Goal: Find specific page/section: Find specific page/section

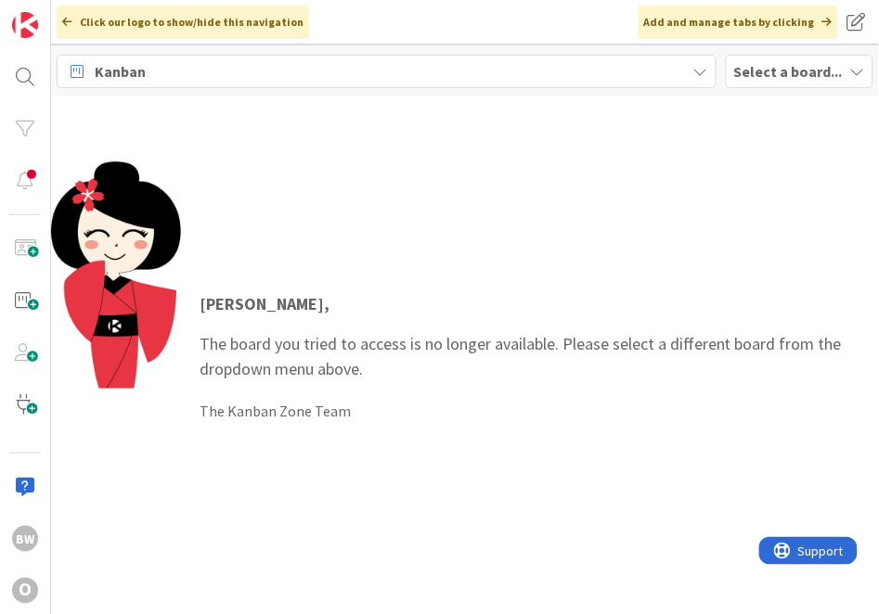
click at [744, 84] on div "Select a board..." at bounding box center [800, 71] width 148 height 33
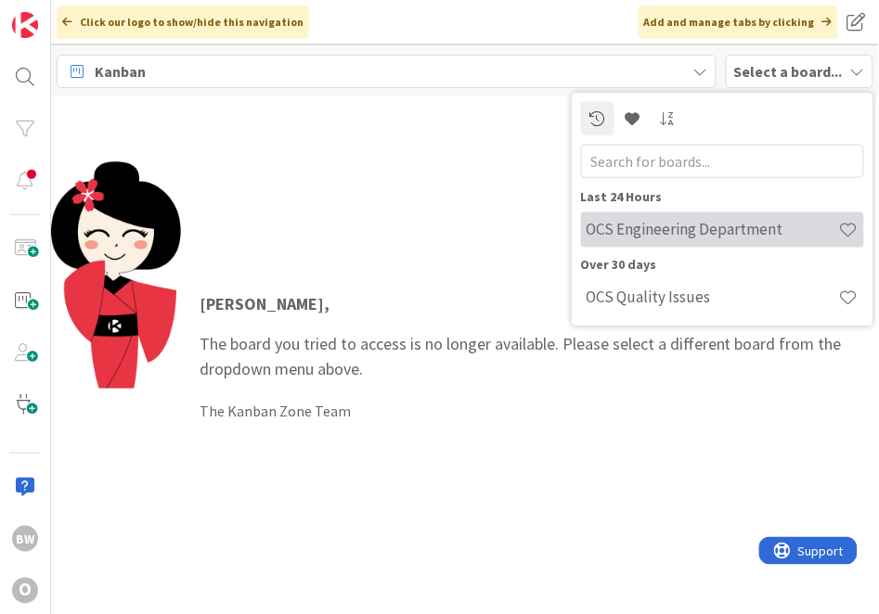
click at [682, 230] on h4 "OCS Engineering Department" at bounding box center [712, 229] width 252 height 19
